Goal: Communication & Community: Answer question/provide support

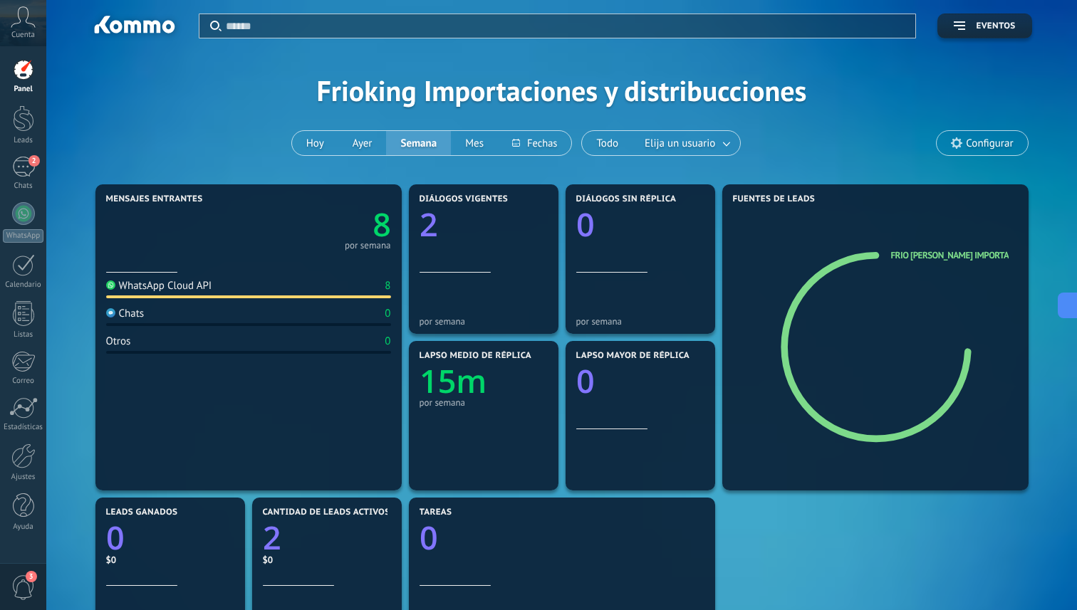
scroll to position [21, 0]
click at [23, 167] on div "2" at bounding box center [23, 167] width 23 height 21
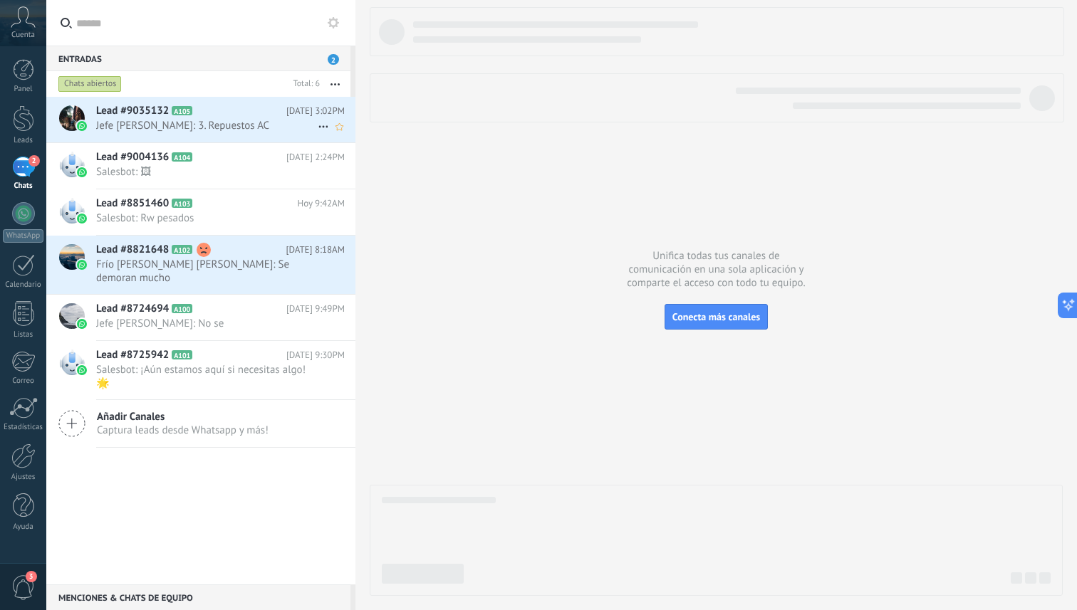
click at [199, 121] on span "Jefe [PERSON_NAME]: 3. Repuestos AC" at bounding box center [207, 126] width 222 height 14
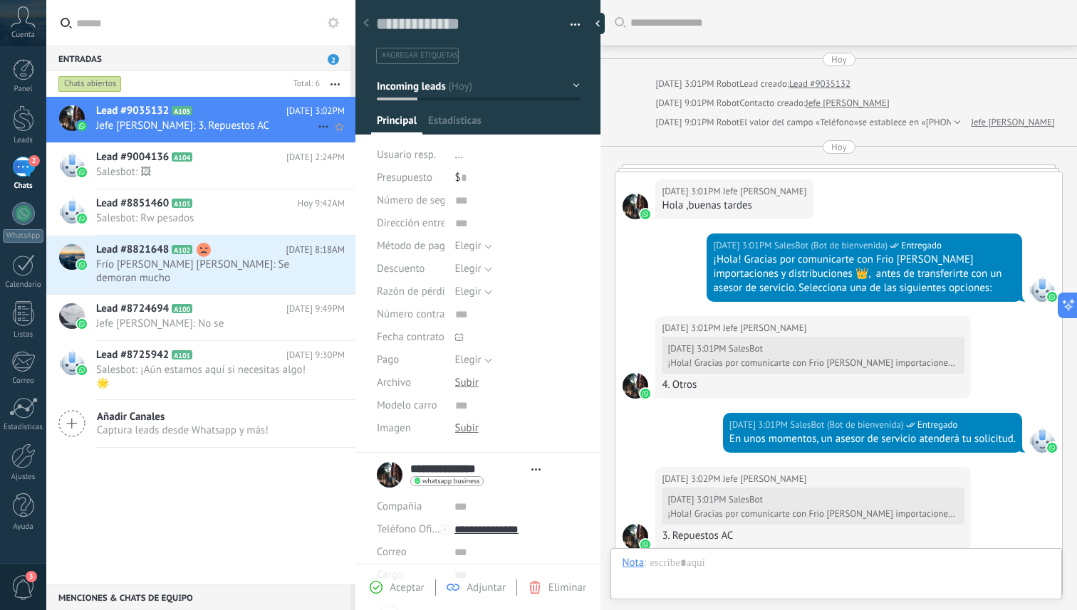
type textarea "**********"
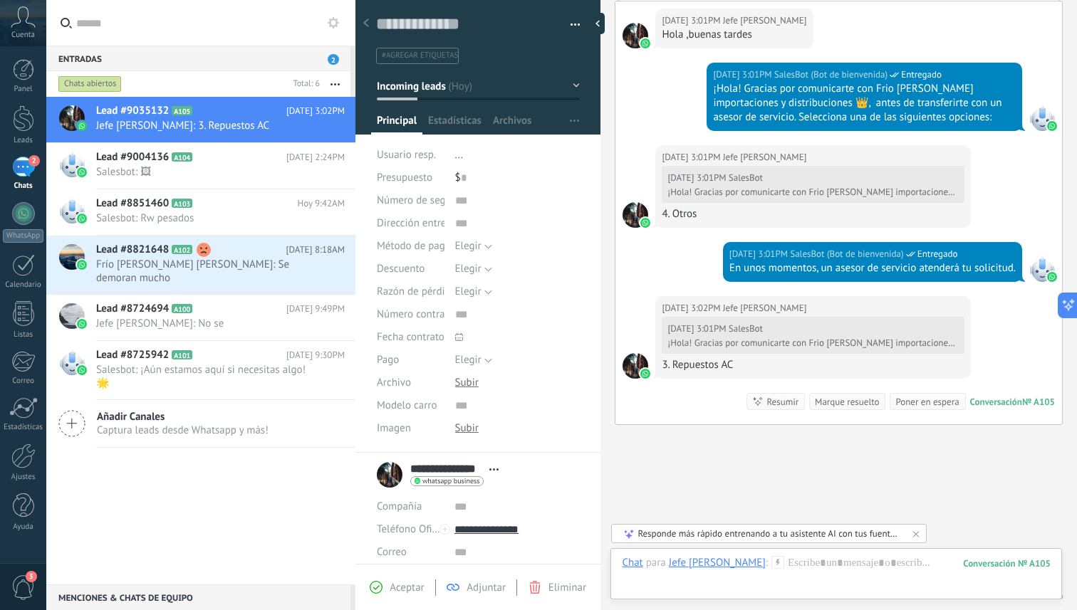
scroll to position [234, 0]
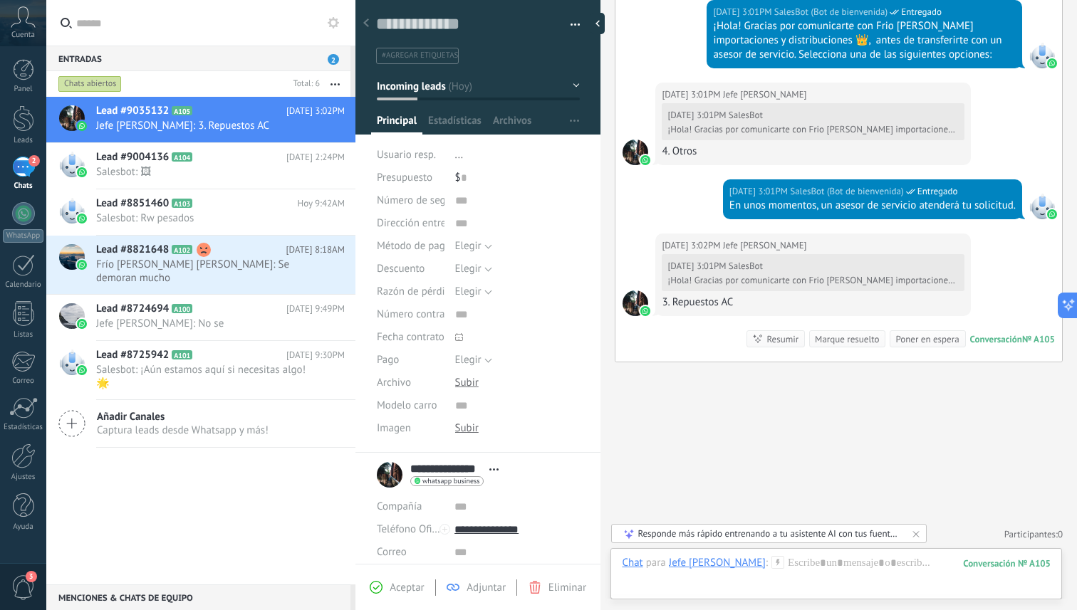
click at [706, 303] on div "3. Repuestos AC" at bounding box center [813, 303] width 303 height 14
